Goal: Information Seeking & Learning: Learn about a topic

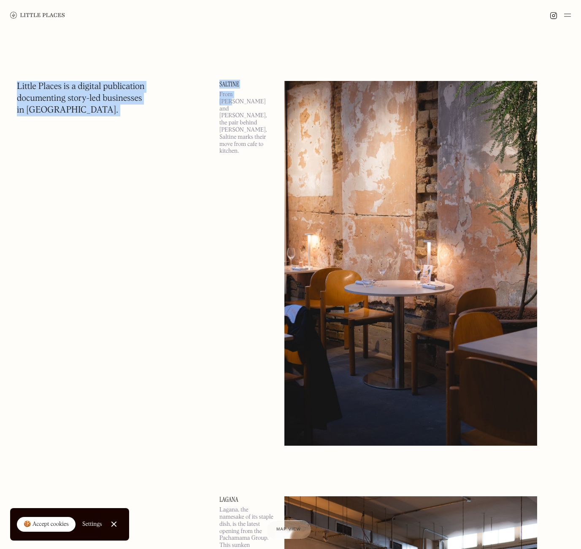
drag, startPoint x: 247, startPoint y: 90, endPoint x: 204, endPoint y: 83, distance: 43.5
click at [229, 83] on link "Saltine" at bounding box center [246, 84] width 55 height 7
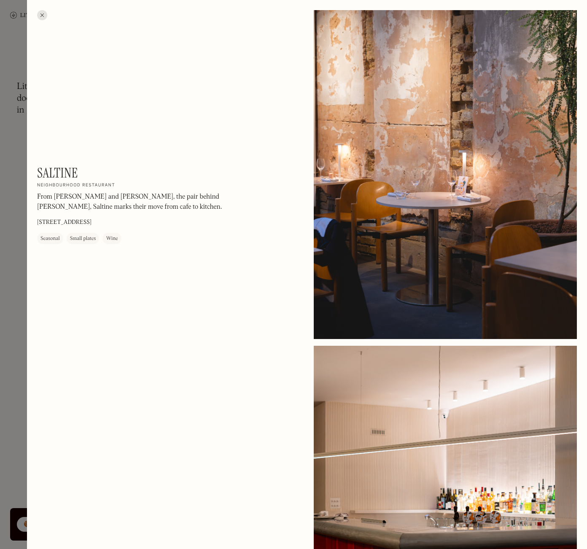
click at [25, 110] on div at bounding box center [293, 274] width 587 height 549
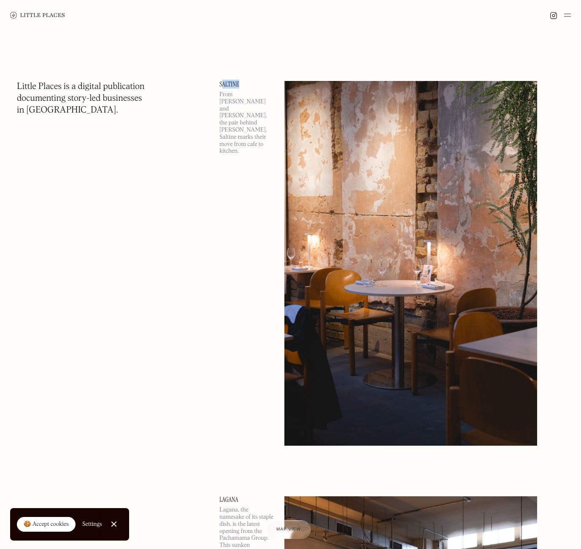
drag, startPoint x: 225, startPoint y: 88, endPoint x: 237, endPoint y: 85, distance: 13.0
drag, startPoint x: 212, startPoint y: 75, endPoint x: 248, endPoint y: 87, distance: 38.3
copy link "Saltine"
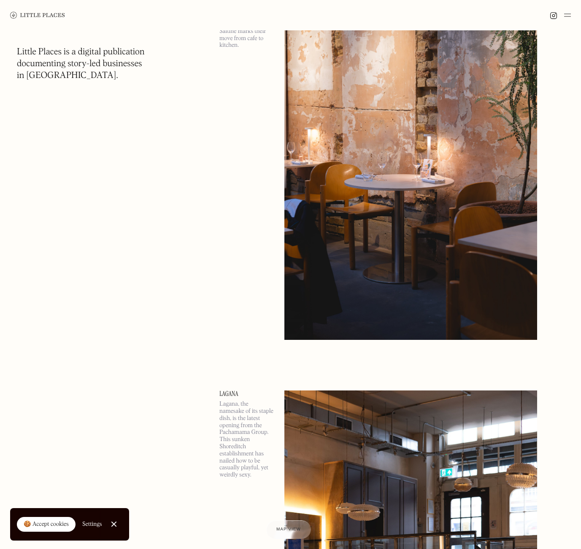
scroll to position [253, 0]
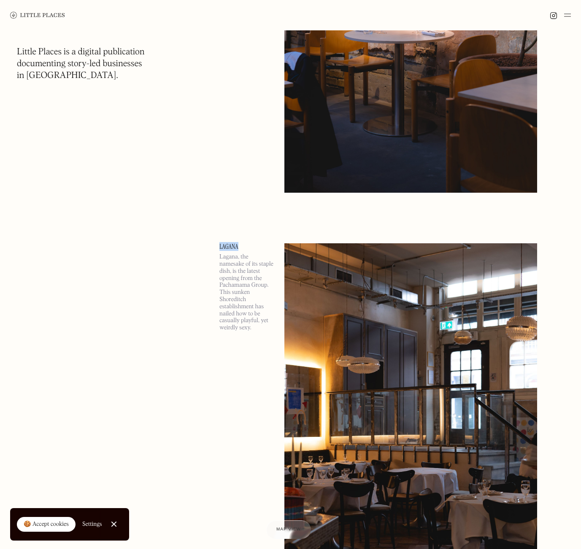
drag, startPoint x: 217, startPoint y: 245, endPoint x: 239, endPoint y: 243, distance: 22.0
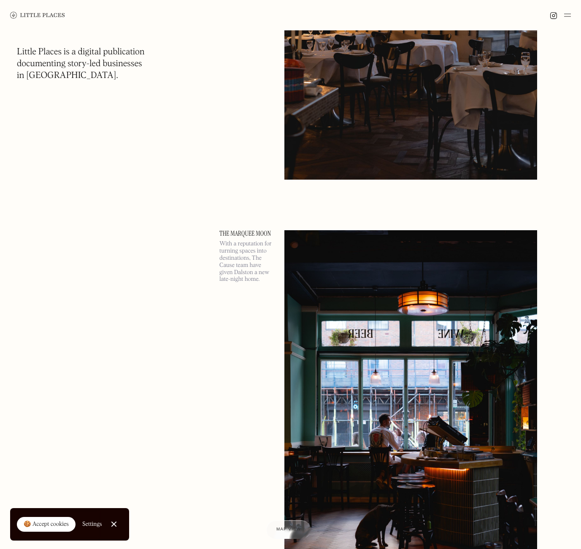
scroll to position [759, 0]
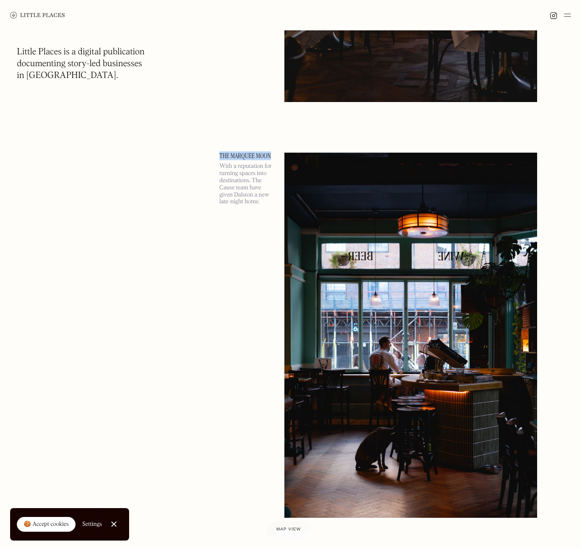
drag, startPoint x: 204, startPoint y: 158, endPoint x: 274, endPoint y: 156, distance: 70.5
drag, startPoint x: 240, startPoint y: 161, endPoint x: 277, endPoint y: 149, distance: 38.4
copy link "The Marquee Moon"
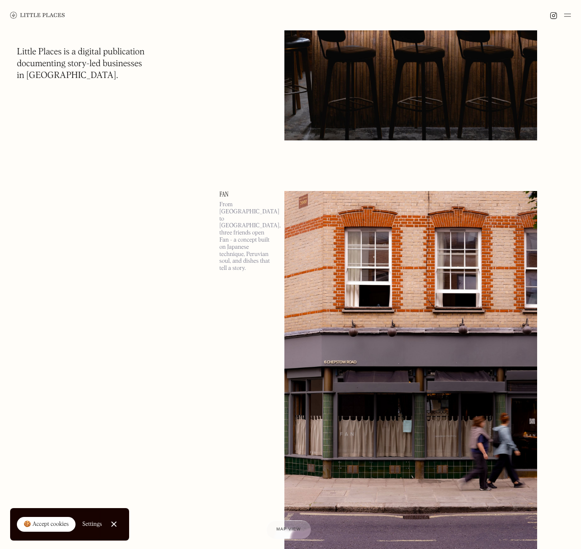
scroll to position [1982, 0]
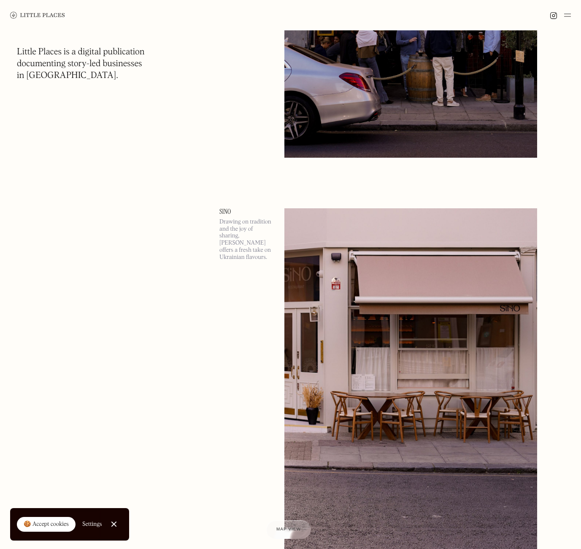
scroll to position [3331, 0]
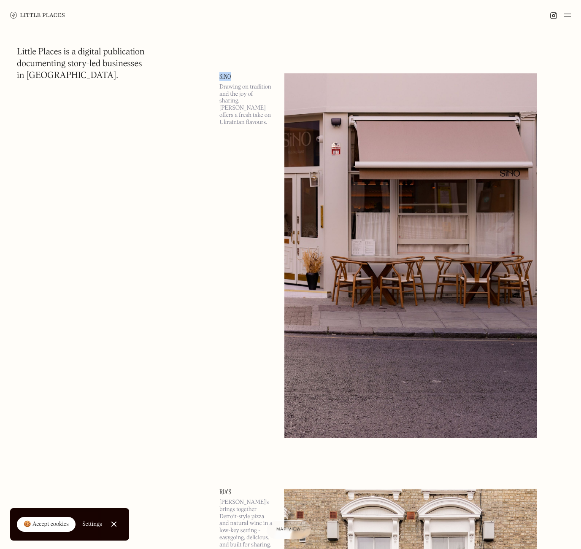
drag, startPoint x: 216, startPoint y: 70, endPoint x: 235, endPoint y: 75, distance: 19.1
copy link "Sino"
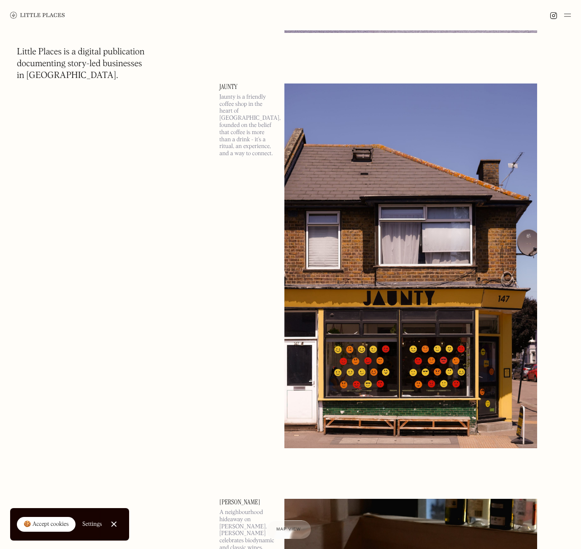
scroll to position [5396, 0]
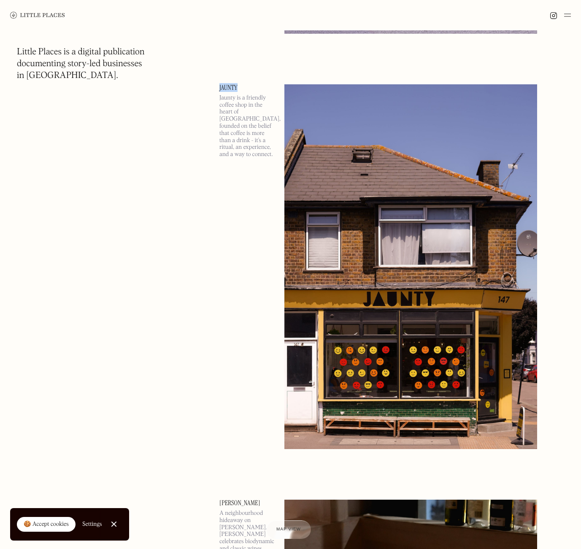
drag, startPoint x: 224, startPoint y: 81, endPoint x: 239, endPoint y: 81, distance: 14.3
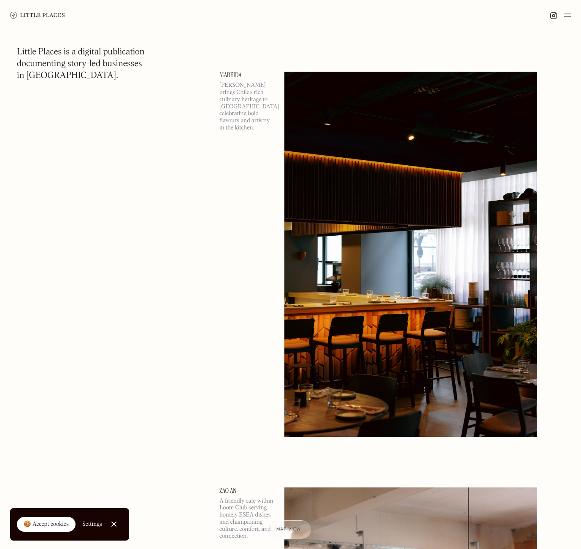
scroll to position [6535, 0]
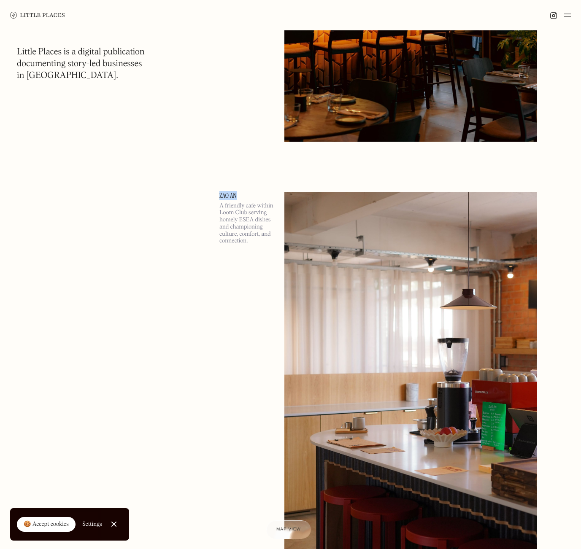
drag, startPoint x: 218, startPoint y: 185, endPoint x: 245, endPoint y: 187, distance: 27.0
copy link "Zao An"
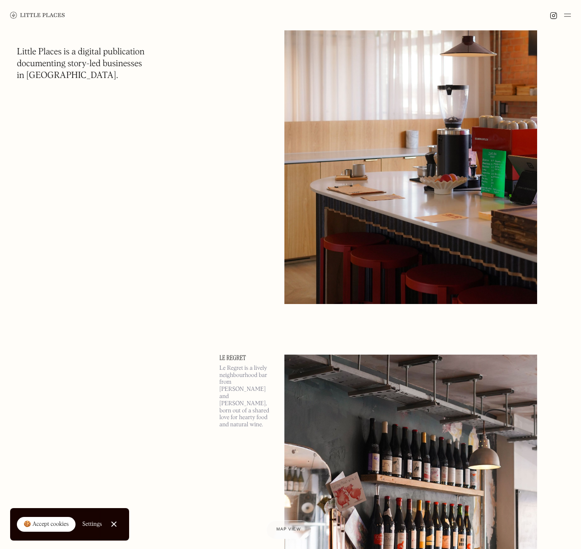
scroll to position [7041, 0]
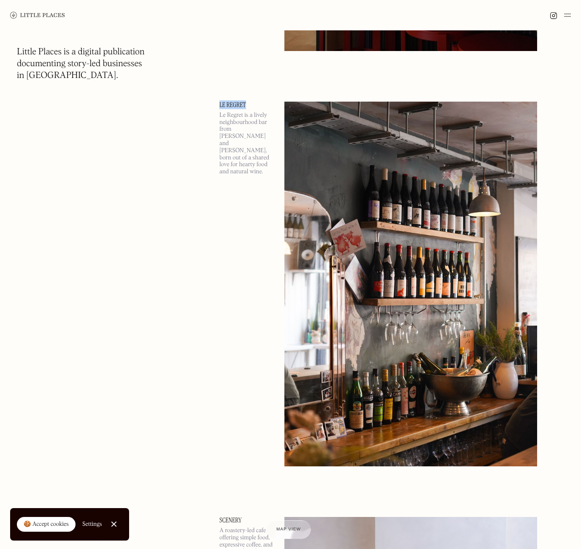
drag, startPoint x: 208, startPoint y: 99, endPoint x: 269, endPoint y: 101, distance: 61.6
copy link "Le Regret"
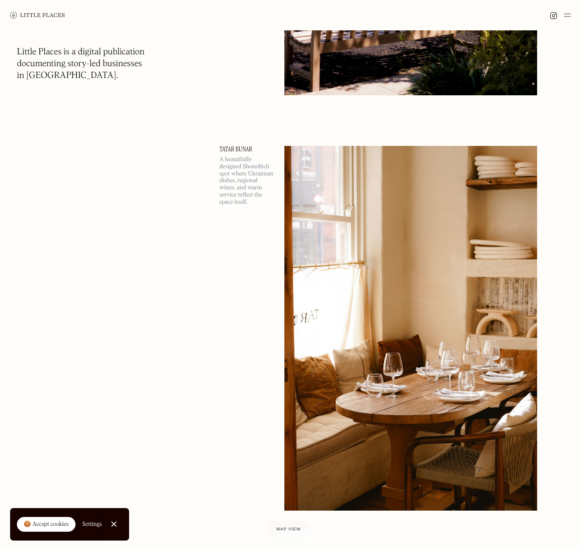
scroll to position [9612, 0]
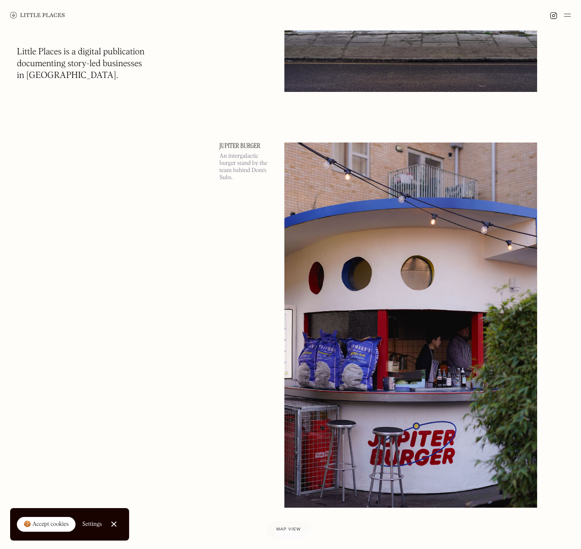
scroll to position [19478, 0]
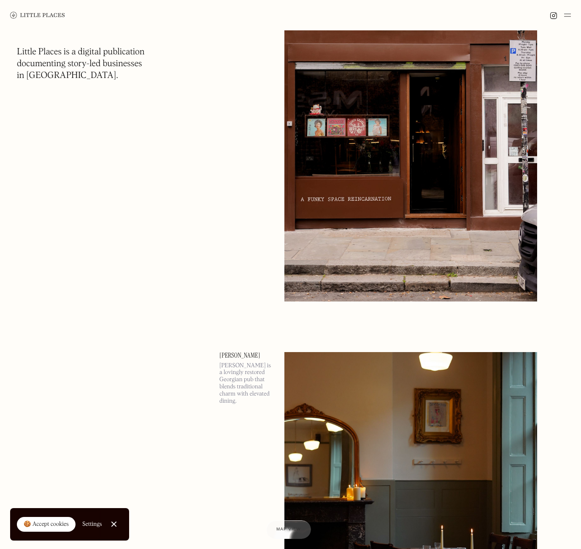
scroll to position [24031, 0]
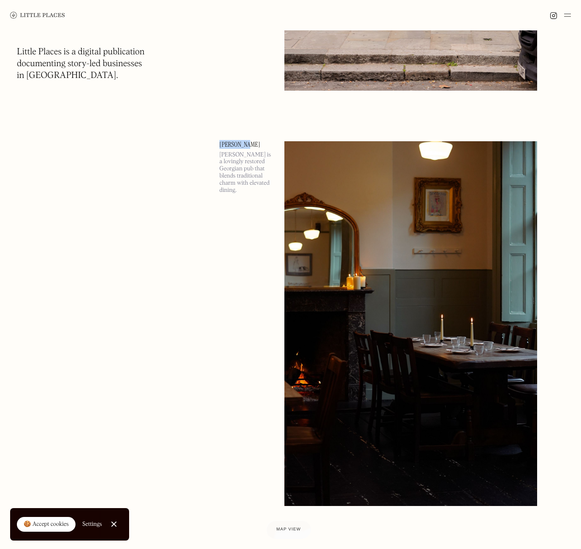
drag, startPoint x: 212, startPoint y: 142, endPoint x: 261, endPoint y: 140, distance: 49.0
copy link "William IV"
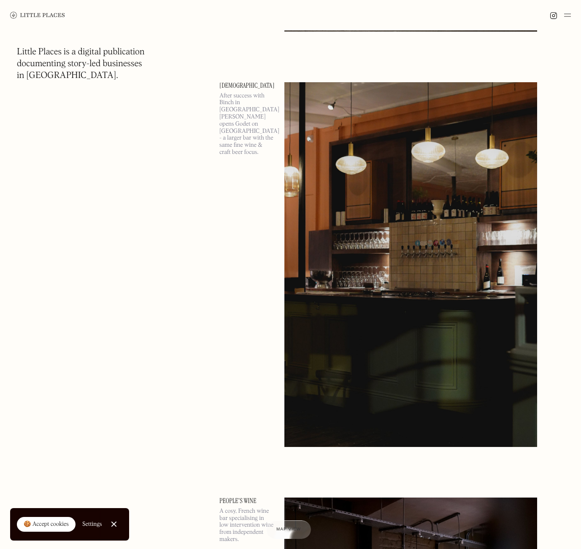
scroll to position [25760, 0]
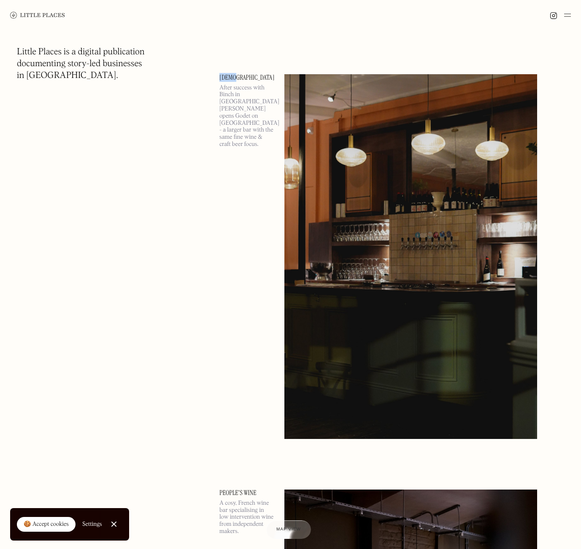
drag, startPoint x: 217, startPoint y: 77, endPoint x: 245, endPoint y: 78, distance: 27.8
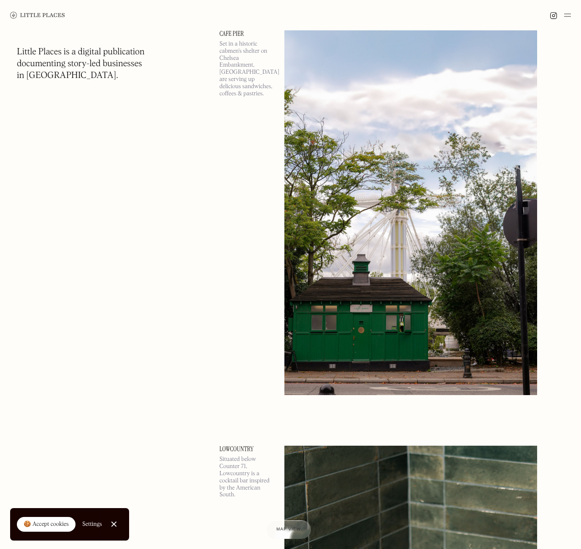
scroll to position [28964, 0]
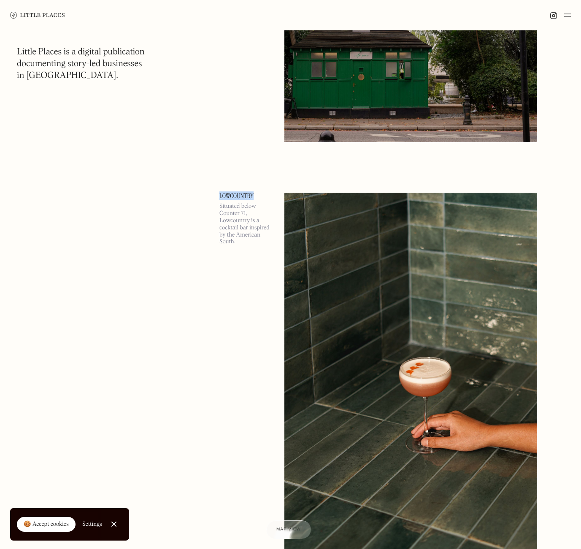
drag, startPoint x: 215, startPoint y: 194, endPoint x: 271, endPoint y: 187, distance: 56.5
copy link "Lowcountry"
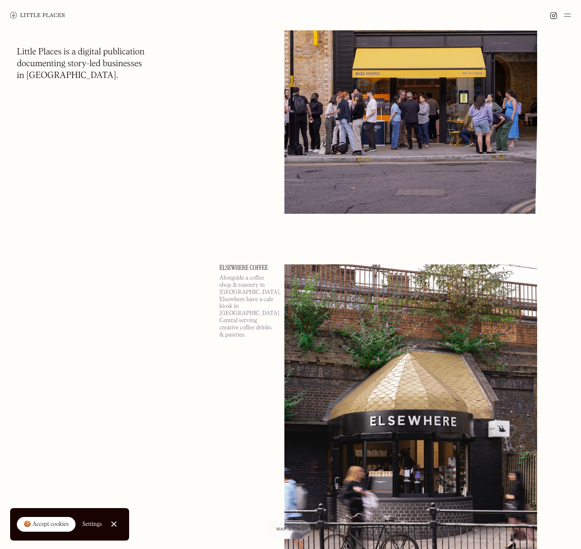
scroll to position [28807, 0]
